Goal: Transaction & Acquisition: Purchase product/service

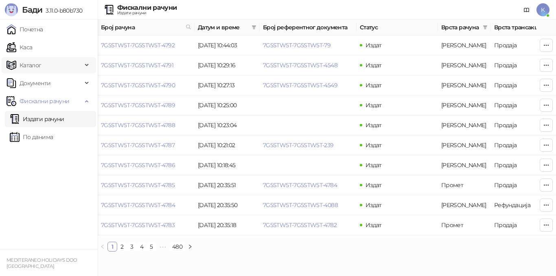
scroll to position [0, 274]
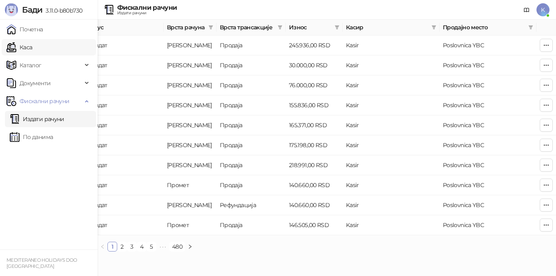
click at [27, 46] on link "Каса" at bounding box center [20, 47] width 26 height 16
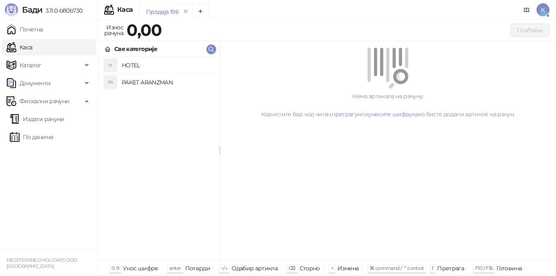
click at [144, 83] on h4 "PAKET ARANZMAN" at bounding box center [167, 82] width 91 height 13
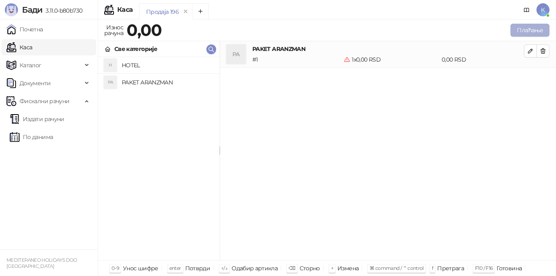
click at [522, 31] on button "Плаћање" at bounding box center [529, 30] width 39 height 13
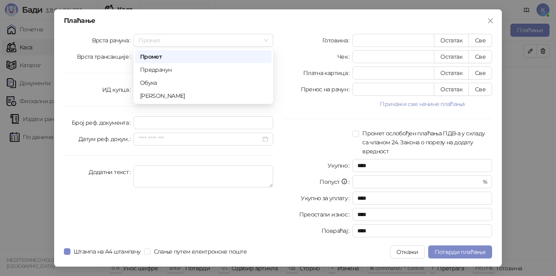
drag, startPoint x: 166, startPoint y: 39, endPoint x: 162, endPoint y: 59, distance: 20.0
click at [166, 41] on span "Промет" at bounding box center [203, 40] width 130 height 12
click at [157, 96] on div "[PERSON_NAME]" at bounding box center [203, 95] width 127 height 9
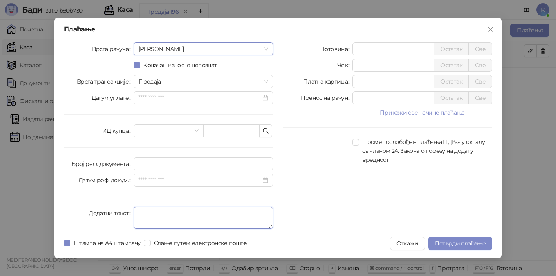
click at [160, 219] on textarea "Додатни текст" at bounding box center [204, 217] width 140 height 22
type textarea "*********"
drag, startPoint x: 368, startPoint y: 80, endPoint x: 348, endPoint y: 81, distance: 20.8
click at [348, 81] on div "Платна картица * Остатак Све" at bounding box center [387, 81] width 209 height 13
drag, startPoint x: 364, startPoint y: 46, endPoint x: 320, endPoint y: 46, distance: 44.4
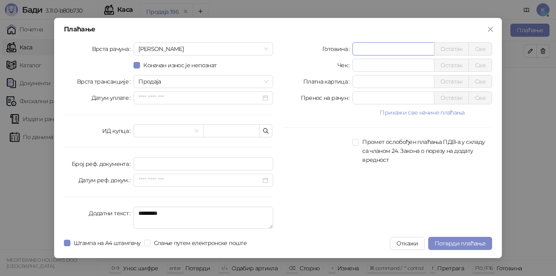
click at [320, 46] on div "Готовина * Остатак Све" at bounding box center [387, 48] width 209 height 13
type input "******"
click at [455, 243] on span "Потврди плаћање" at bounding box center [460, 242] width 51 height 7
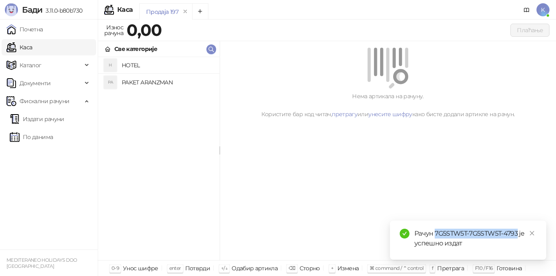
drag, startPoint x: 436, startPoint y: 232, endPoint x: 517, endPoint y: 232, distance: 81.0
click at [517, 232] on div "Рачун 7G5STW5T-7G5STW5T-4793 је успешно издат" at bounding box center [475, 238] width 122 height 20
copy div "7G5STW5T-7G5STW5T-4793"
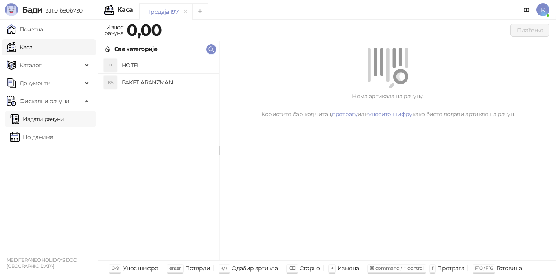
click at [36, 120] on link "Издати рачуни" at bounding box center [37, 119] width 55 height 16
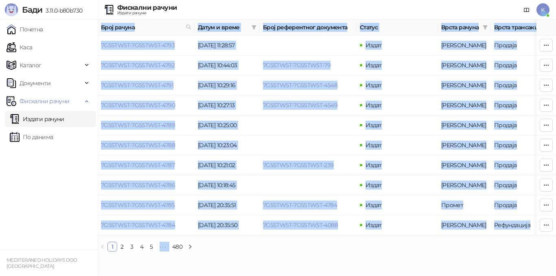
drag, startPoint x: 371, startPoint y: 242, endPoint x: 430, endPoint y: 247, distance: 58.9
click at [475, 238] on div "Број рачуна Датум и време Број референтног документа Статус Врста рачуна Врста …" at bounding box center [327, 136] width 458 height 232
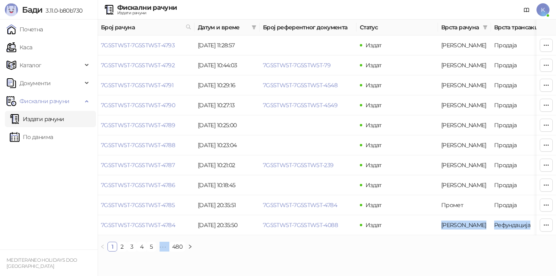
drag, startPoint x: 365, startPoint y: 232, endPoint x: 436, endPoint y: 234, distance: 71.7
click at [455, 243] on div "Број рачуна Датум и време Број референтног документа Статус Врста рачуна Врста …" at bounding box center [327, 136] width 458 height 232
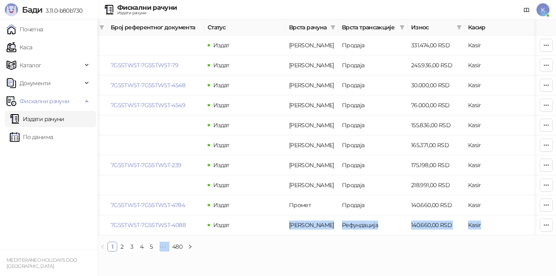
scroll to position [0, 180]
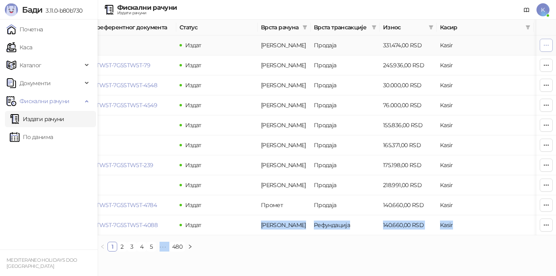
click at [546, 45] on icon "button" at bounding box center [546, 45] width 4 height 0
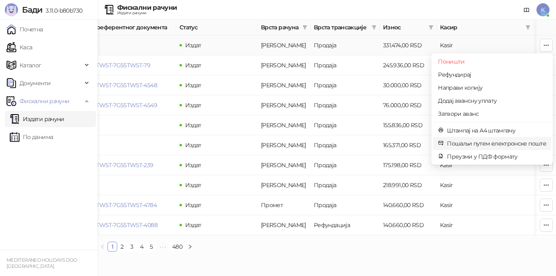
click at [467, 146] on span "Пошаљи путем електронске поште" at bounding box center [496, 143] width 99 height 9
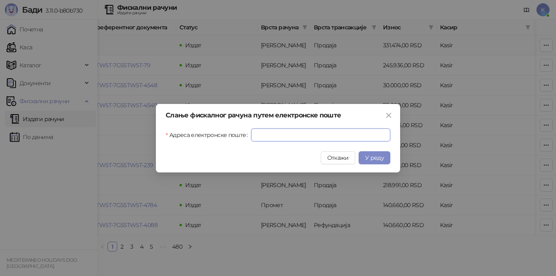
click at [300, 134] on input "Адреса електронске поште" at bounding box center [320, 134] width 139 height 13
paste input "**********"
type input "**********"
click at [377, 156] on span "У реду" at bounding box center [374, 157] width 19 height 7
